Goal: Use online tool/utility

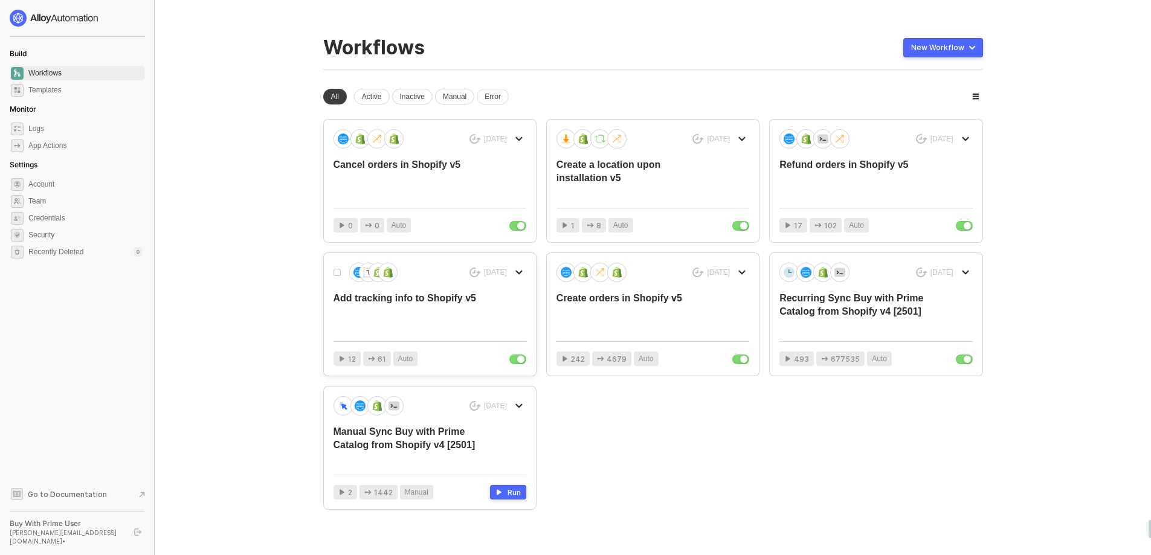
click at [456, 300] on div "Add tracking info to Shopify v5" at bounding box center [411, 312] width 154 height 40
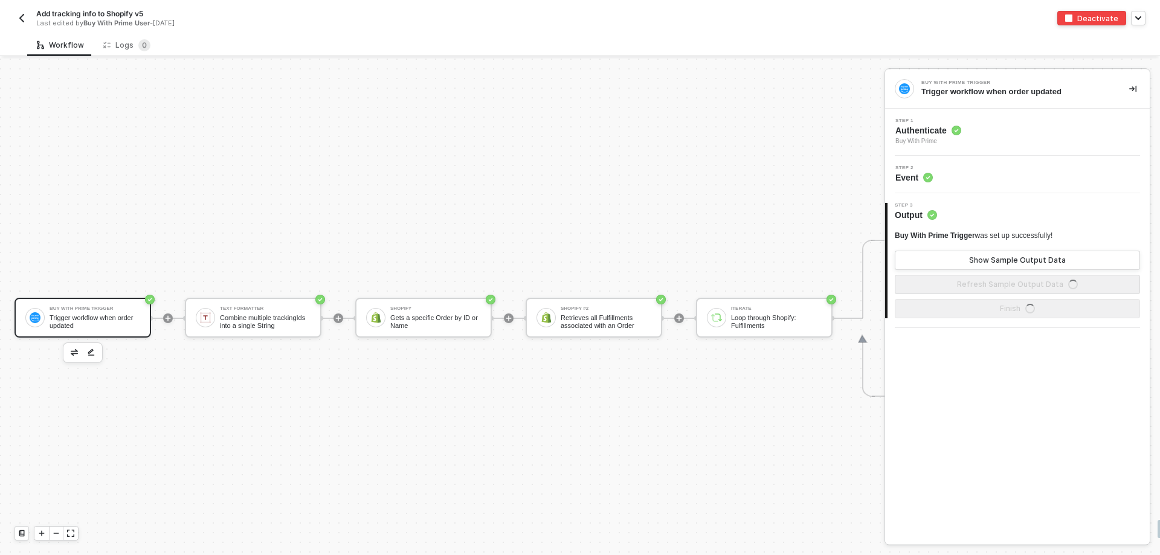
scroll to position [31, 0]
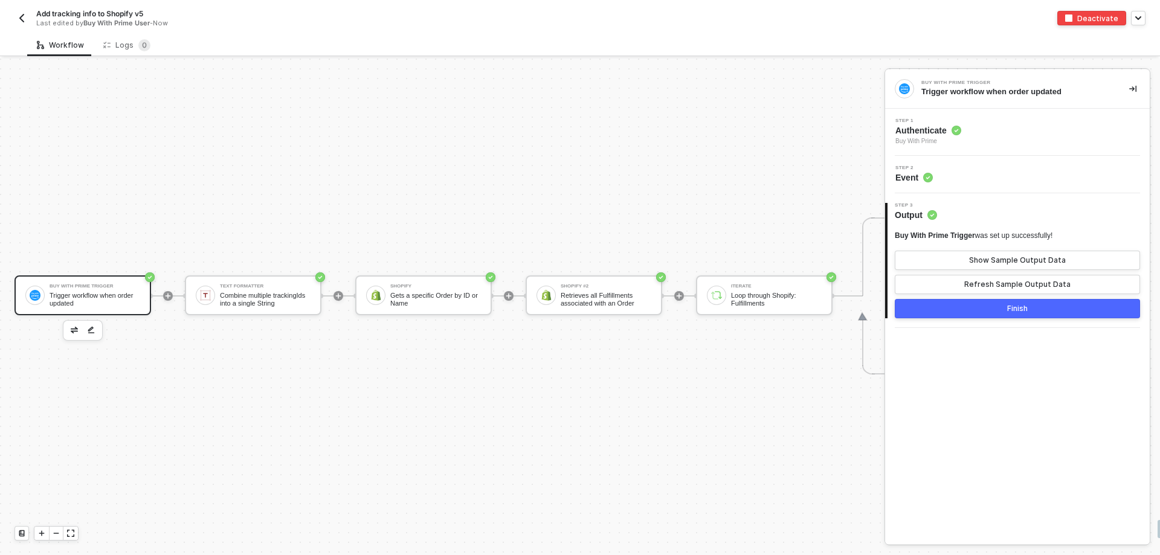
click at [18, 16] on img "button" at bounding box center [22, 18] width 10 height 10
